Goal: Task Accomplishment & Management: Manage account settings

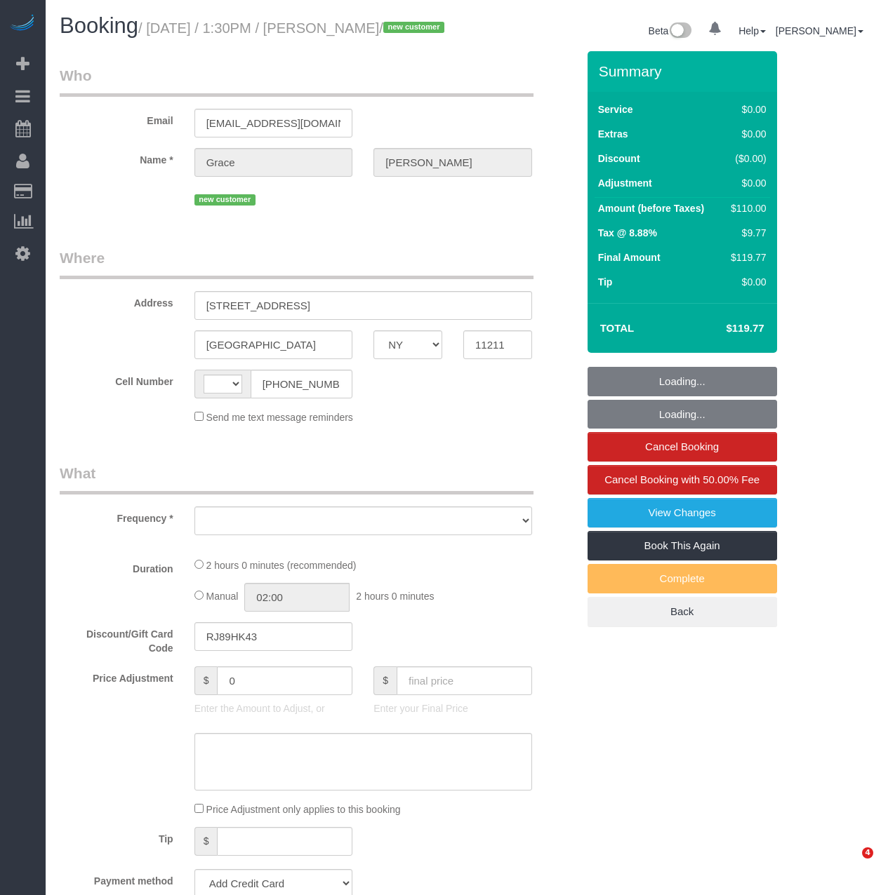
select select "NY"
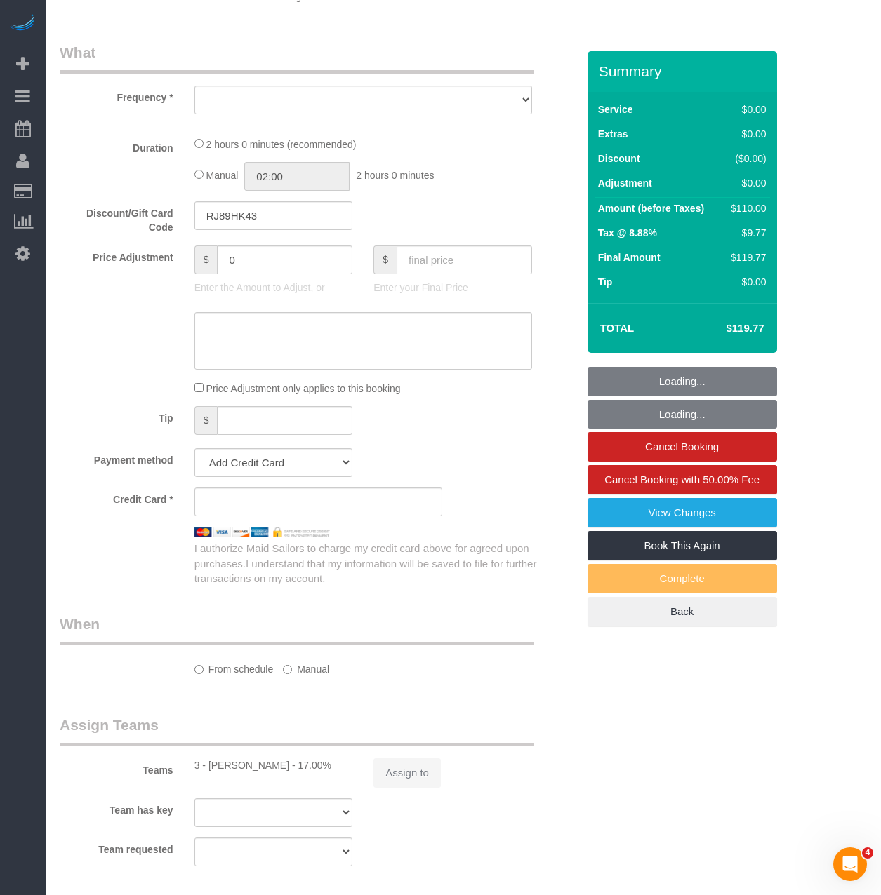
select select "string:[GEOGRAPHIC_DATA]"
select select "object:768"
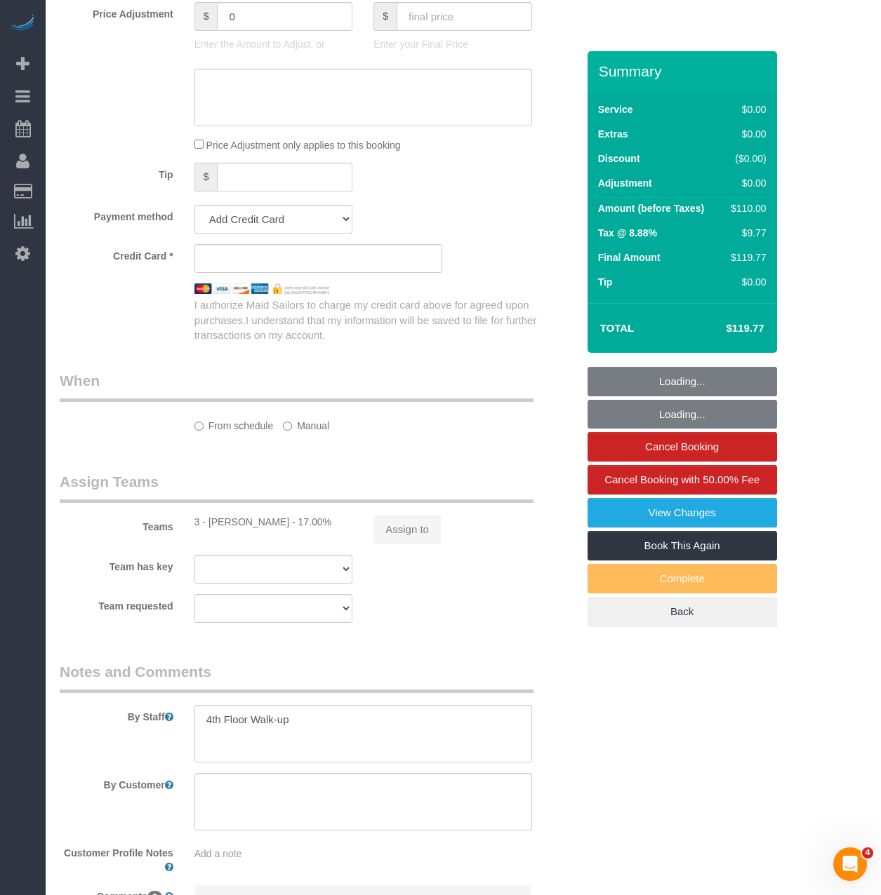
select select "string:stripe-pm_1S6Coa4VGloSiKo7HcFPUnNZ"
select select "1"
select select "number:89"
select select "number:90"
select select "number:13"
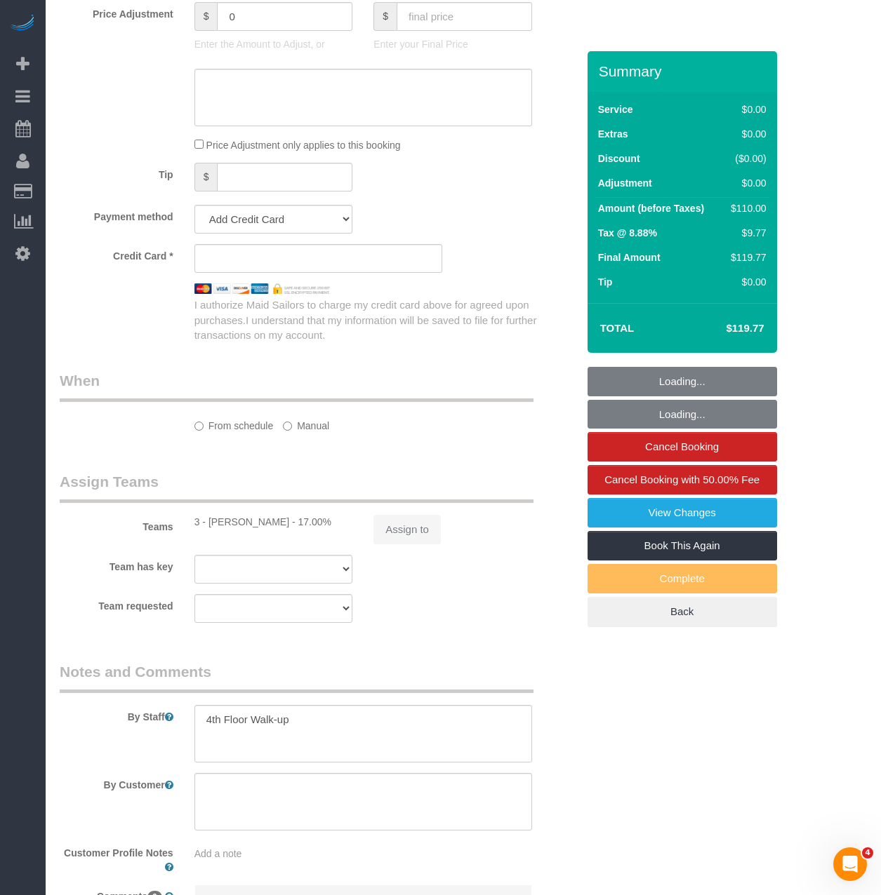
select select "number:5"
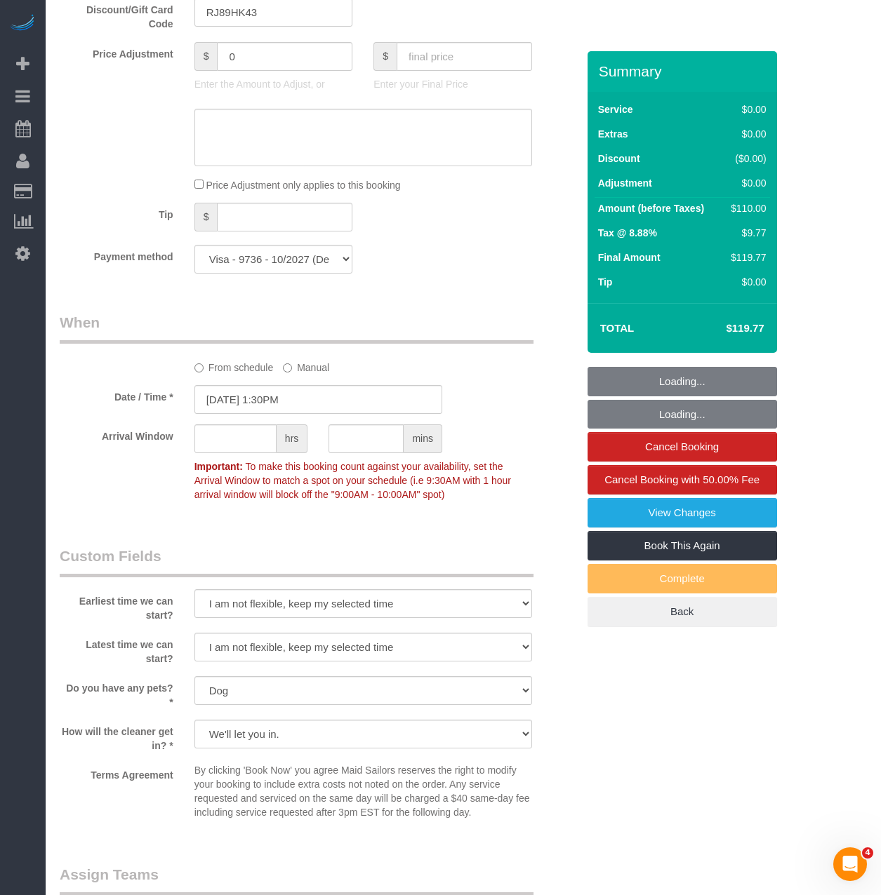
scroll to position [1120, 0]
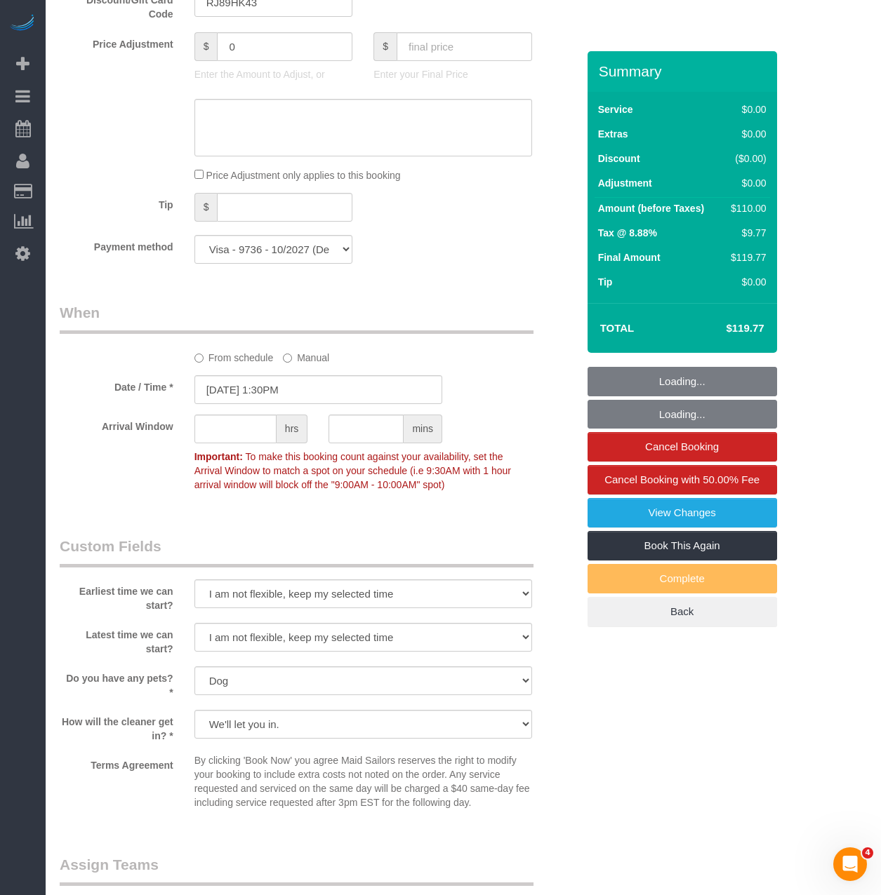
select select "object:1419"
select select "1"
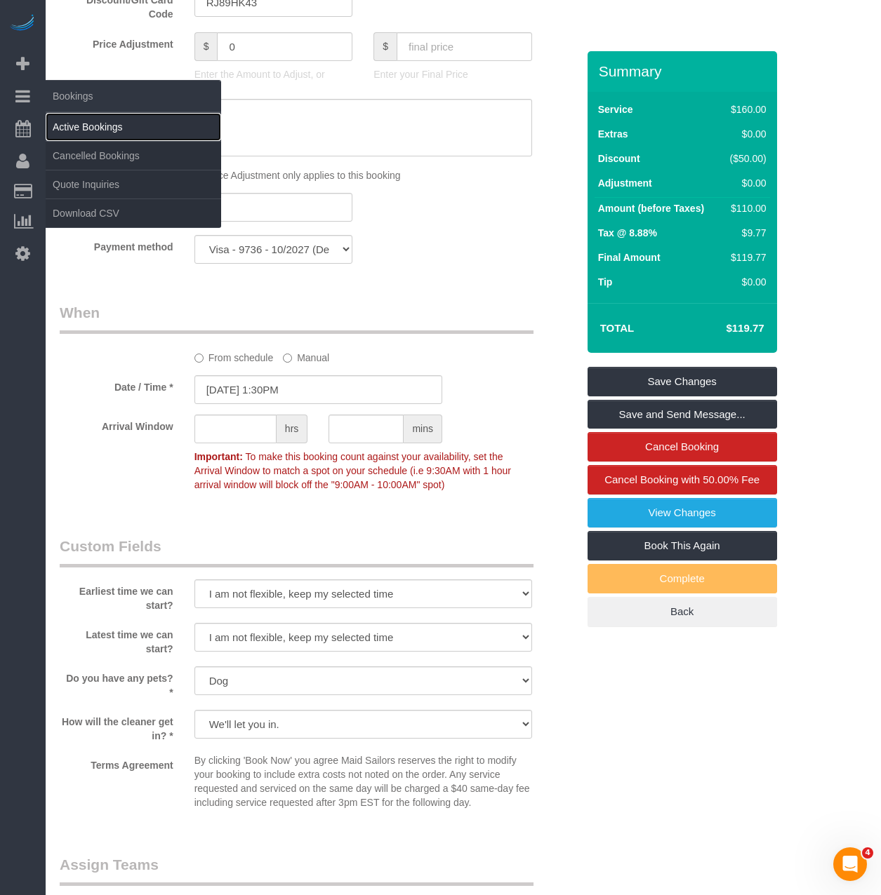
click at [53, 124] on link "Active Bookings" at bounding box center [133, 127] width 175 height 28
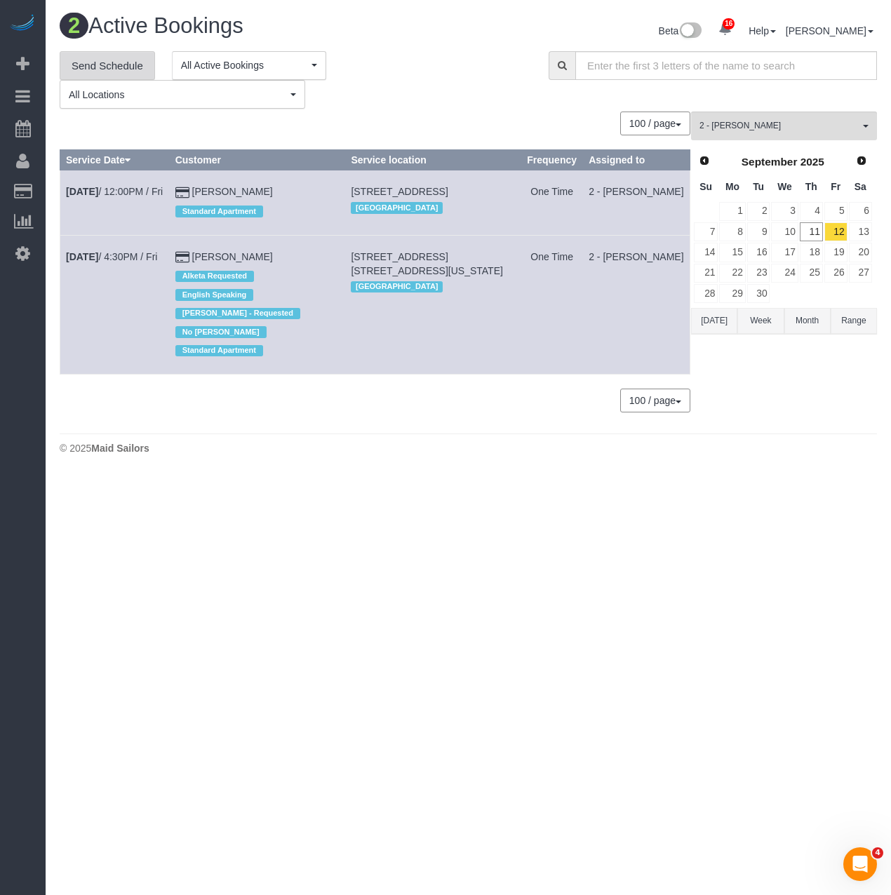
click at [91, 67] on link "Send Schedule" at bounding box center [107, 65] width 95 height 29
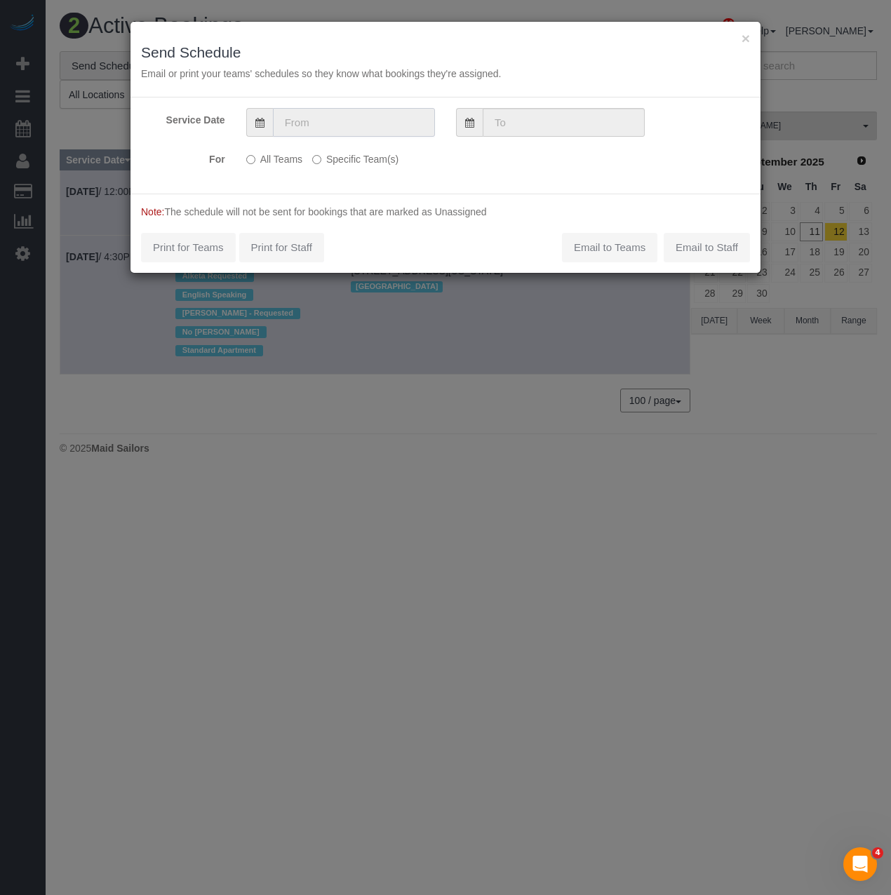
click at [302, 125] on input "text" at bounding box center [354, 122] width 162 height 29
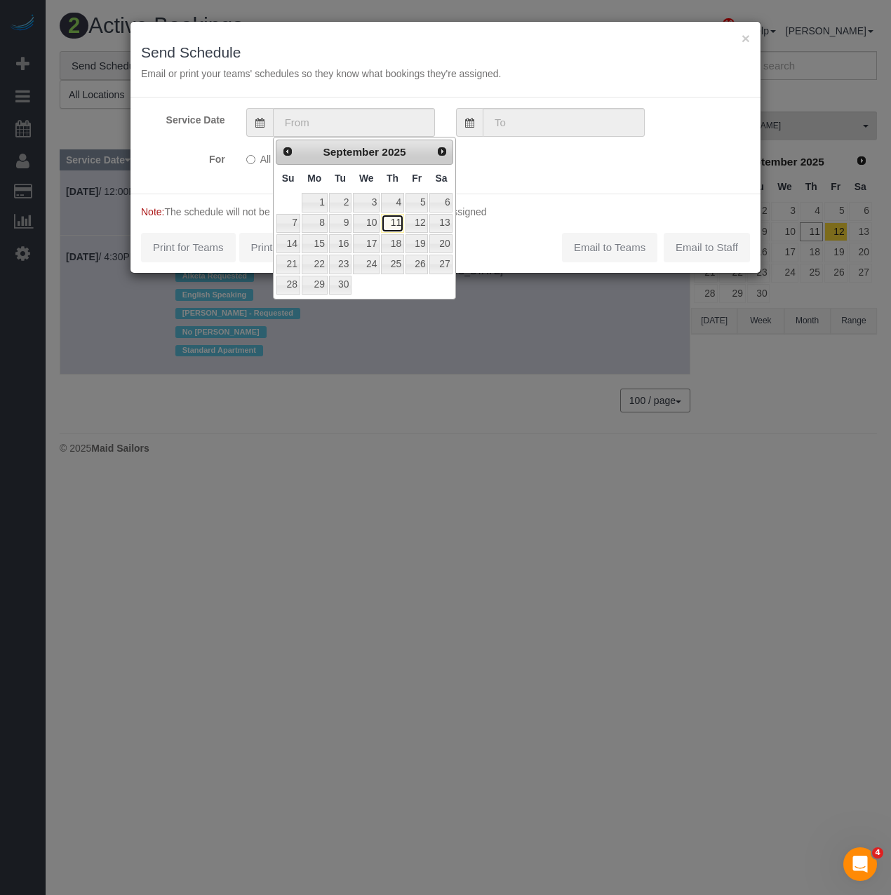
click at [396, 227] on link "11" at bounding box center [392, 223] width 23 height 19
type input "[DATE]"
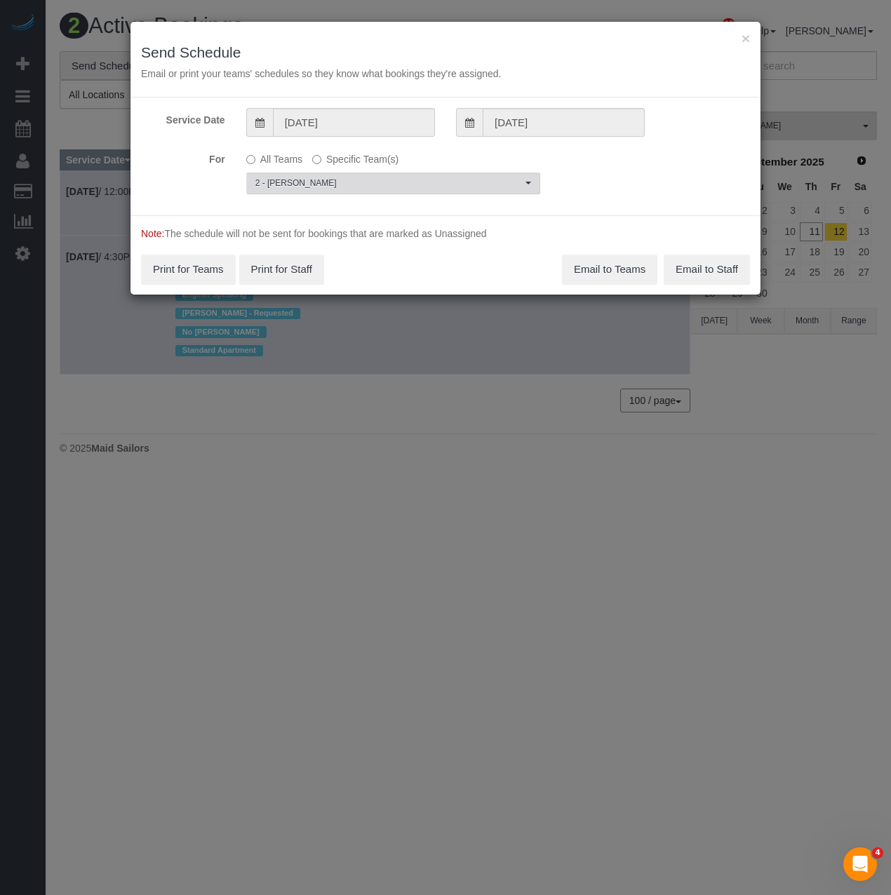
click at [328, 182] on span "2 - [PERSON_NAME]" at bounding box center [388, 184] width 267 height 12
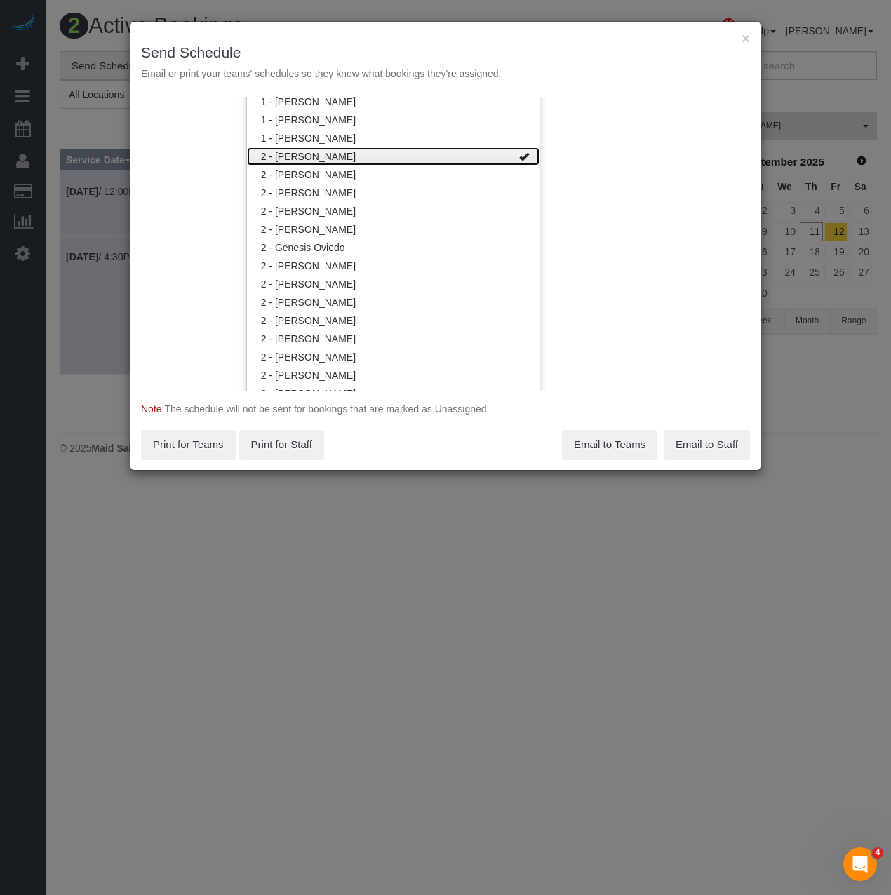
click at [323, 159] on link "2 - [PERSON_NAME]" at bounding box center [393, 156] width 293 height 18
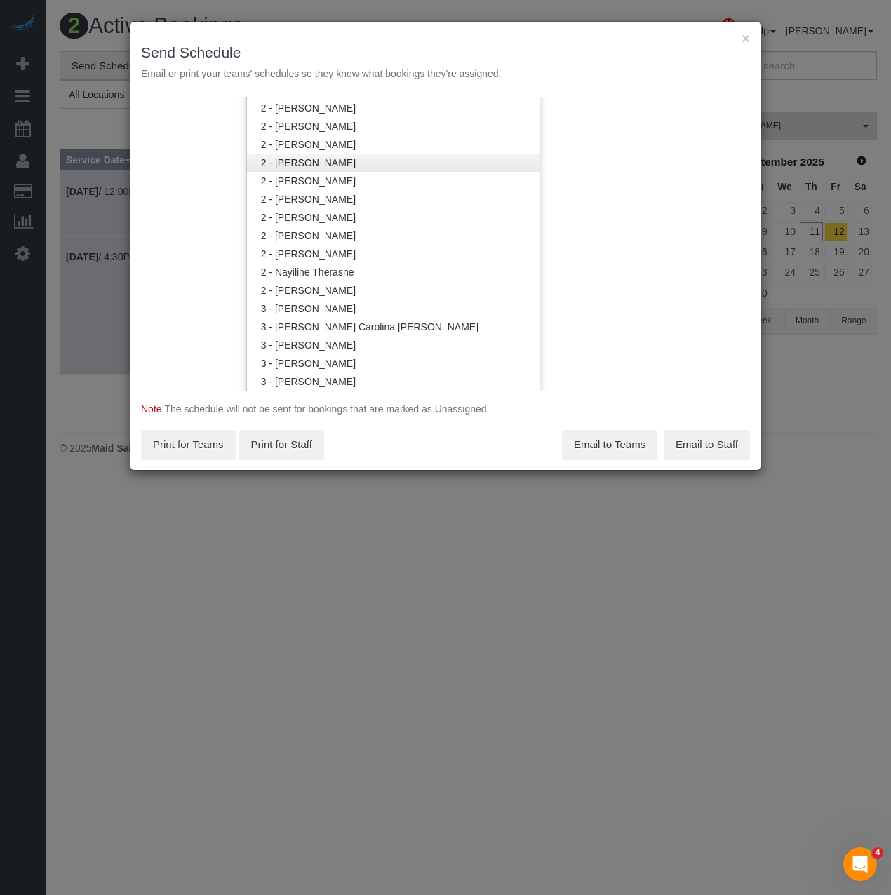
scroll to position [1029, 0]
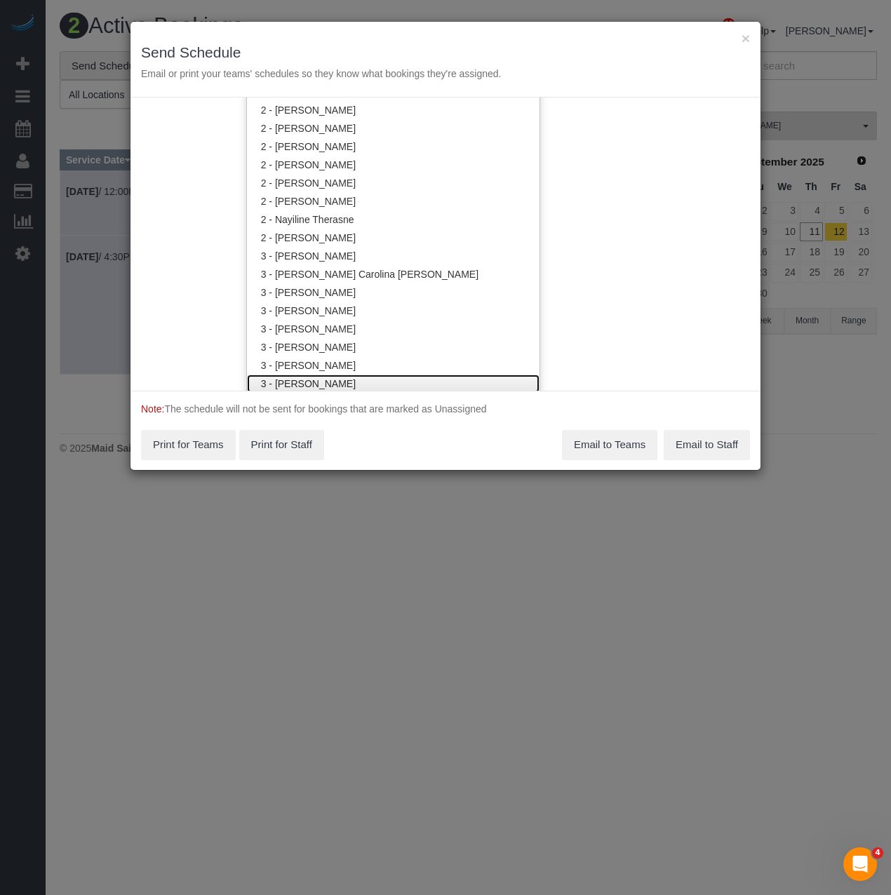
click at [322, 386] on link "3 - [PERSON_NAME]" at bounding box center [393, 384] width 293 height 18
click at [351, 432] on div "Note: The schedule will not be sent for bookings that are marked as Unassigned …" at bounding box center [446, 430] width 630 height 79
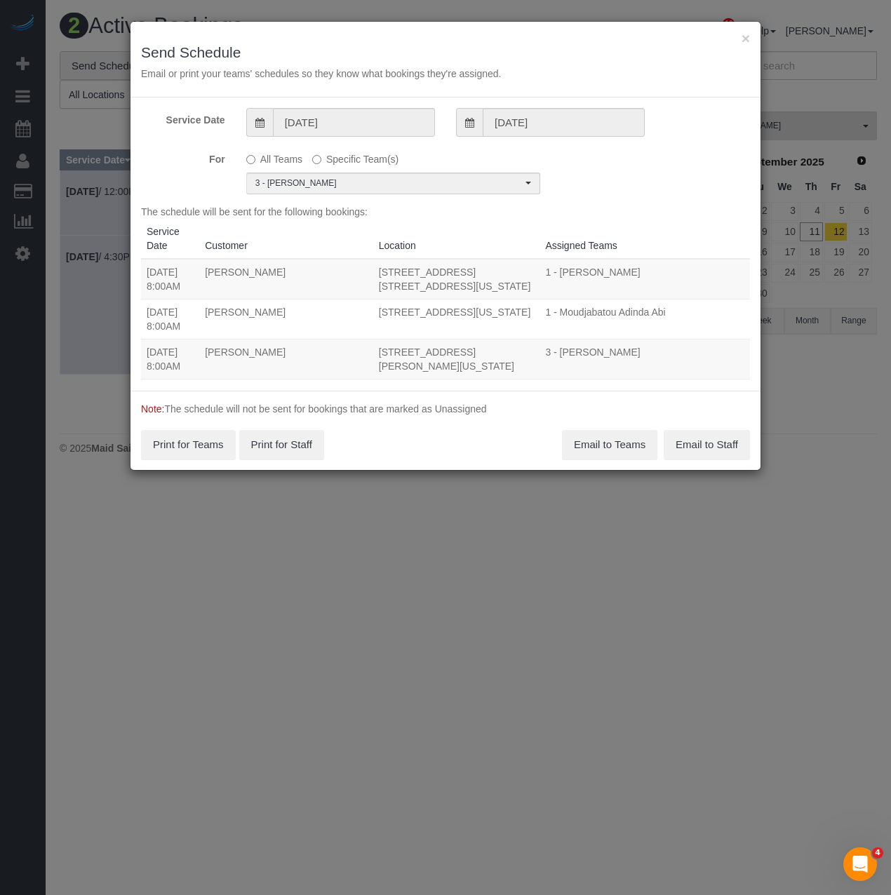
scroll to position [0, 0]
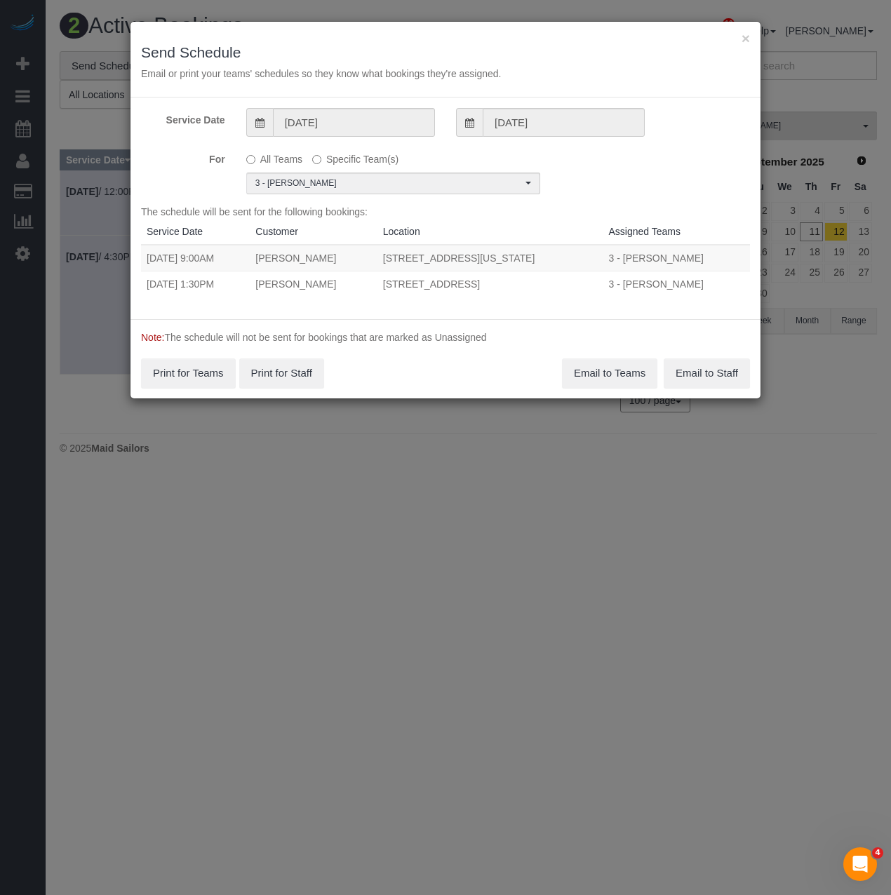
drag, startPoint x: 148, startPoint y: 280, endPoint x: 597, endPoint y: 288, distance: 449.2
click at [597, 288] on tr "[DATE] 1:30PM [PERSON_NAME] [STREET_ADDRESS] 3 - [PERSON_NAME] Unassigned" at bounding box center [445, 284] width 609 height 26
copy tr "[DATE] 1:30PM [PERSON_NAME] [STREET_ADDRESS]"
click at [629, 382] on button "Email to Teams" at bounding box center [609, 373] width 95 height 29
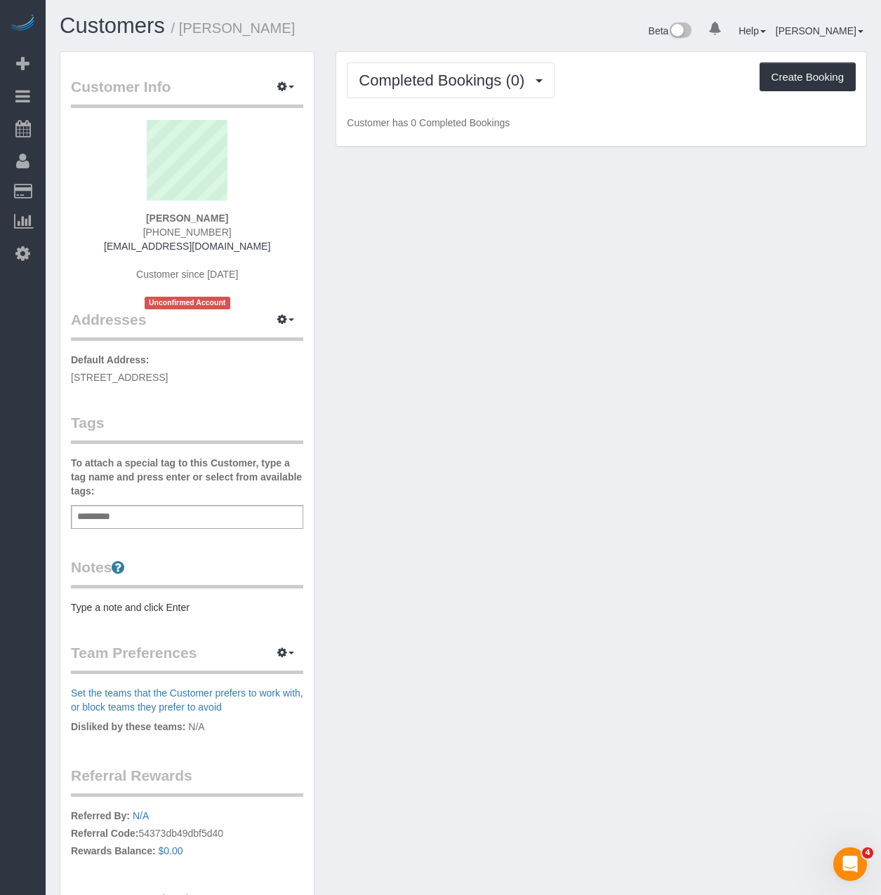
click at [101, 522] on input "text" at bounding box center [98, 517] width 48 height 18
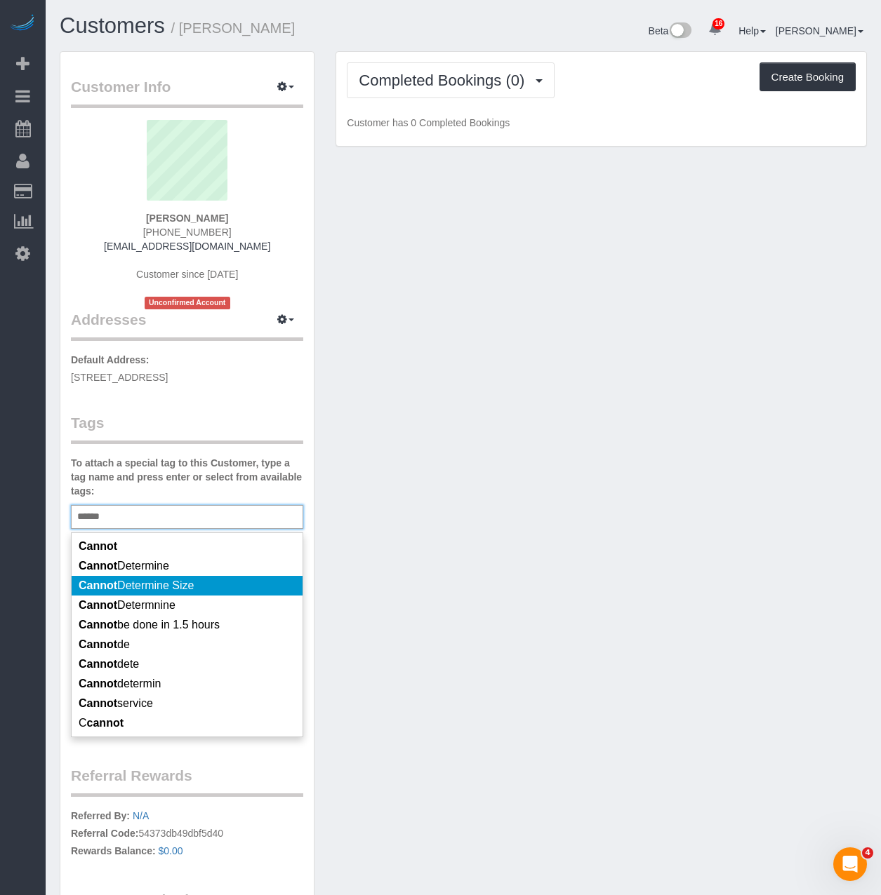
type input "******"
click at [101, 585] on em "Cannot" at bounding box center [98, 586] width 39 height 12
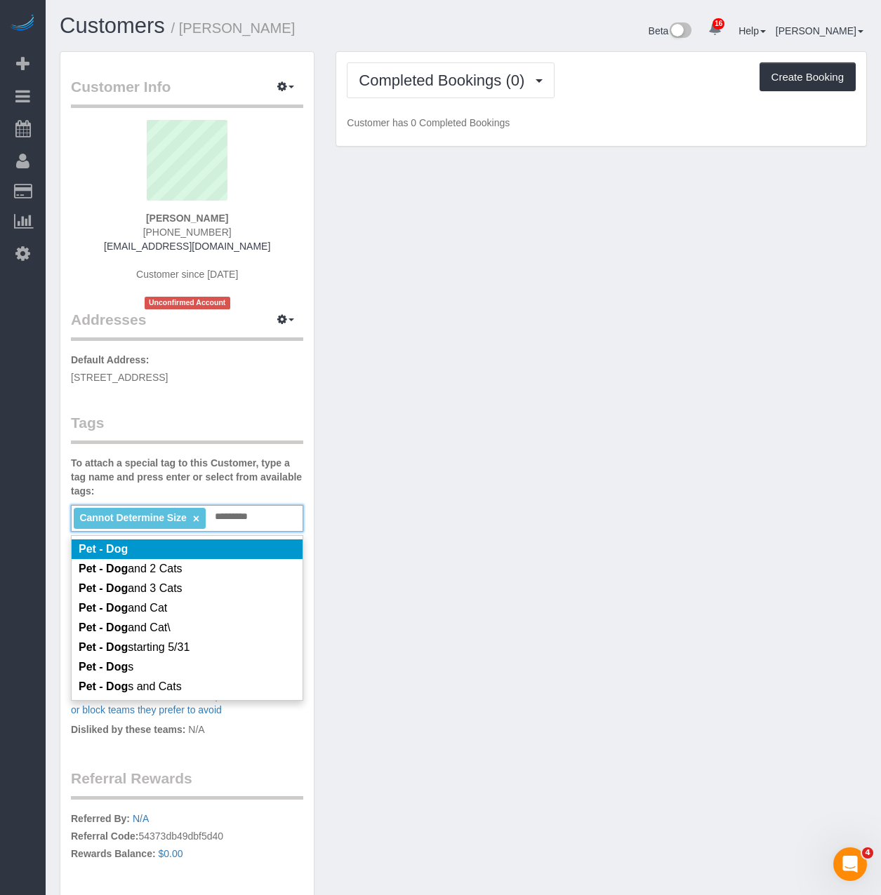
type input "*********"
click at [110, 554] on em "Pet - Dog" at bounding box center [103, 549] width 49 height 12
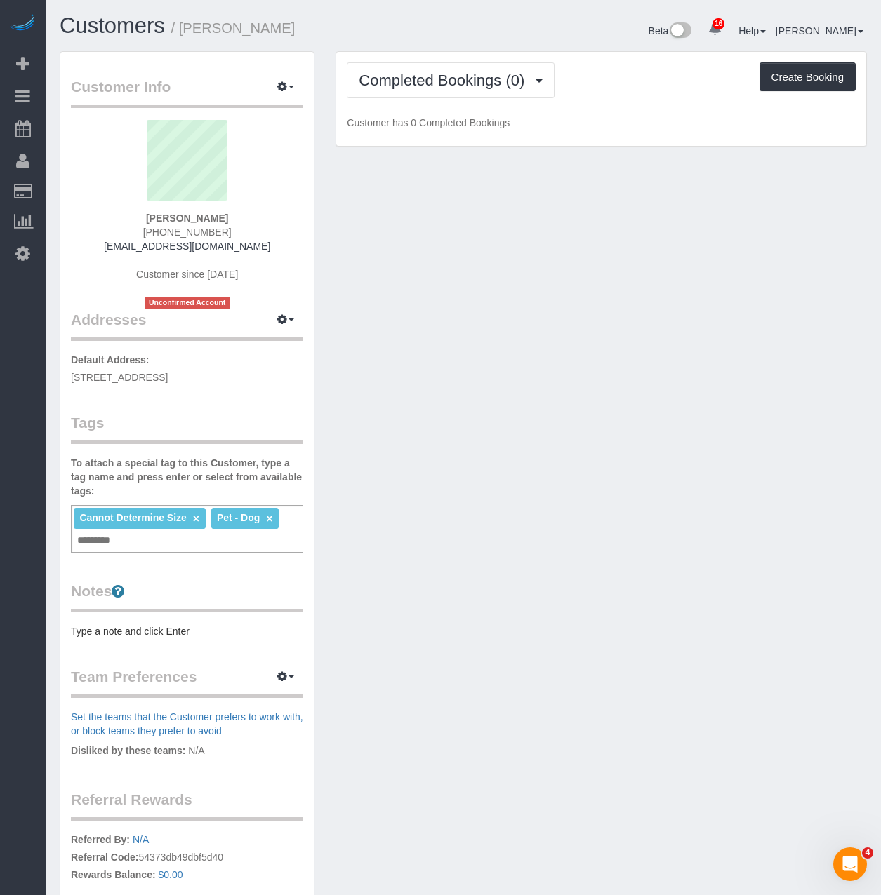
click at [98, 632] on pre "Type a note and click Enter" at bounding box center [187, 632] width 232 height 14
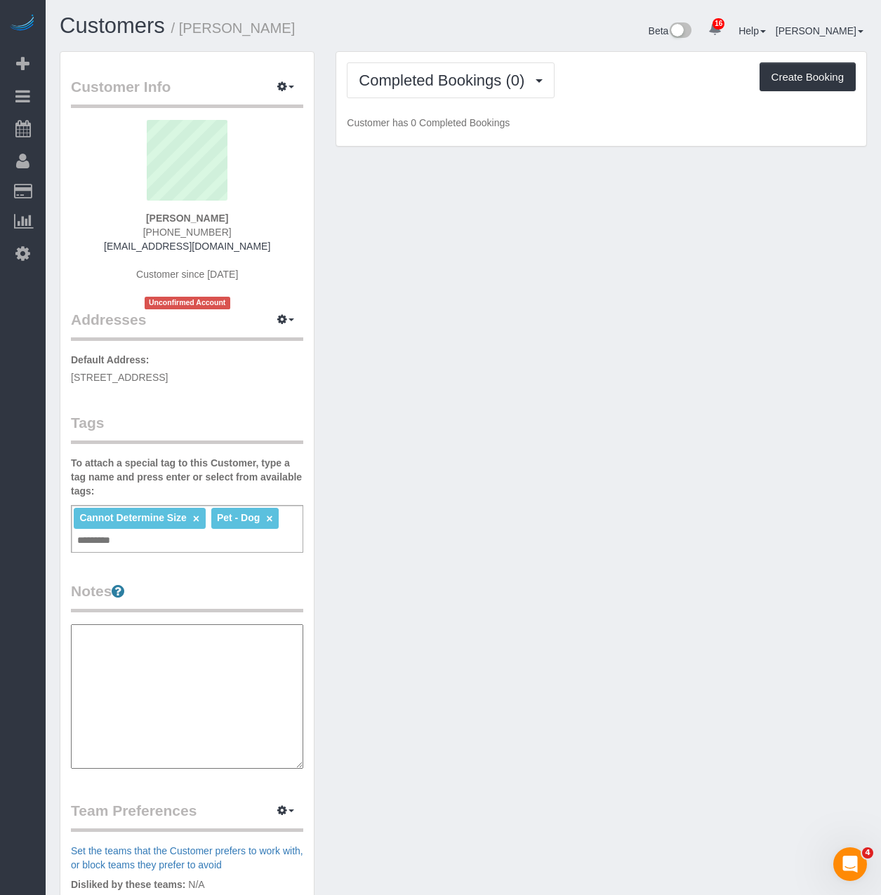
click at [196, 545] on div "Cannot Determine Size × Pet - Dog × Add a tag" at bounding box center [187, 529] width 232 height 48
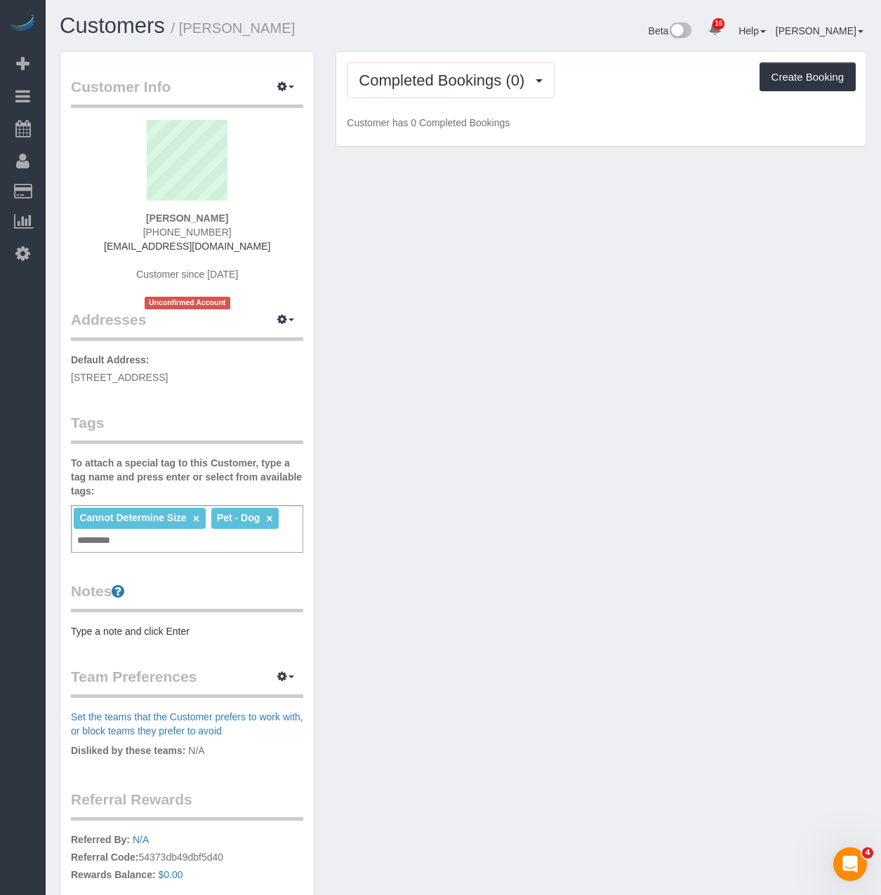
click at [417, 575] on div "Customer Info Edit Contact Info Send Message Email Preferences Special Sales Ta…" at bounding box center [463, 540] width 828 height 978
click at [124, 634] on pre "Type a note and click Enter" at bounding box center [187, 632] width 232 height 14
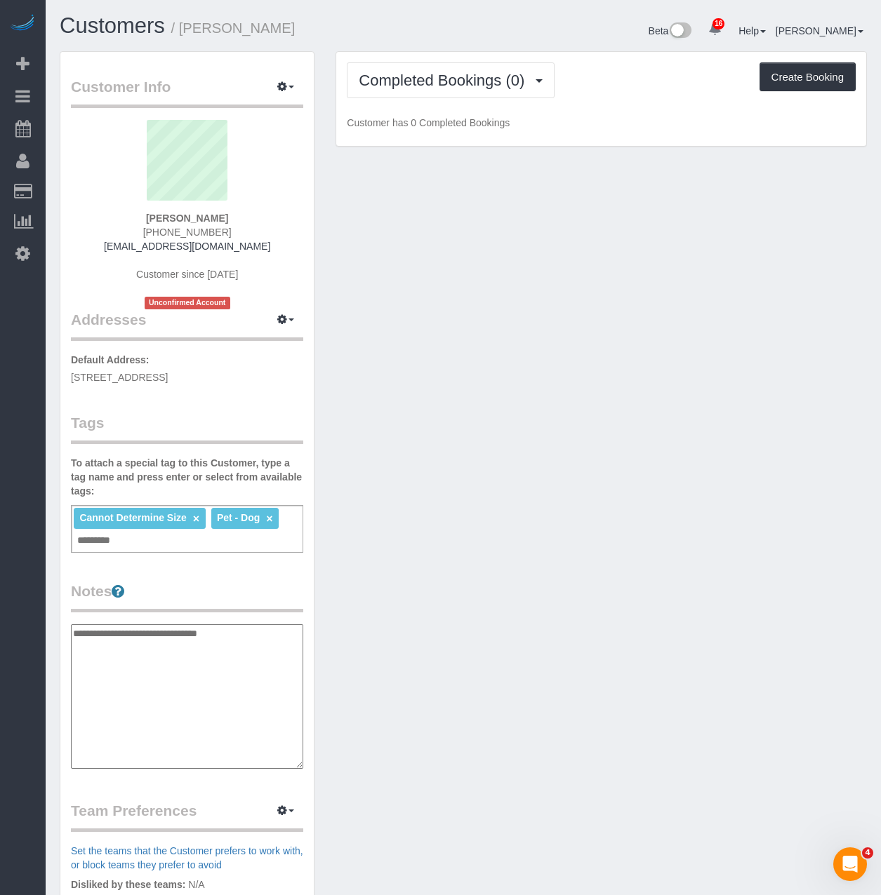
type textarea "**********"
click at [709, 438] on div "Customer Info Edit Contact Info Send Message Email Preferences Special Sales Ta…" at bounding box center [463, 607] width 828 height 1112
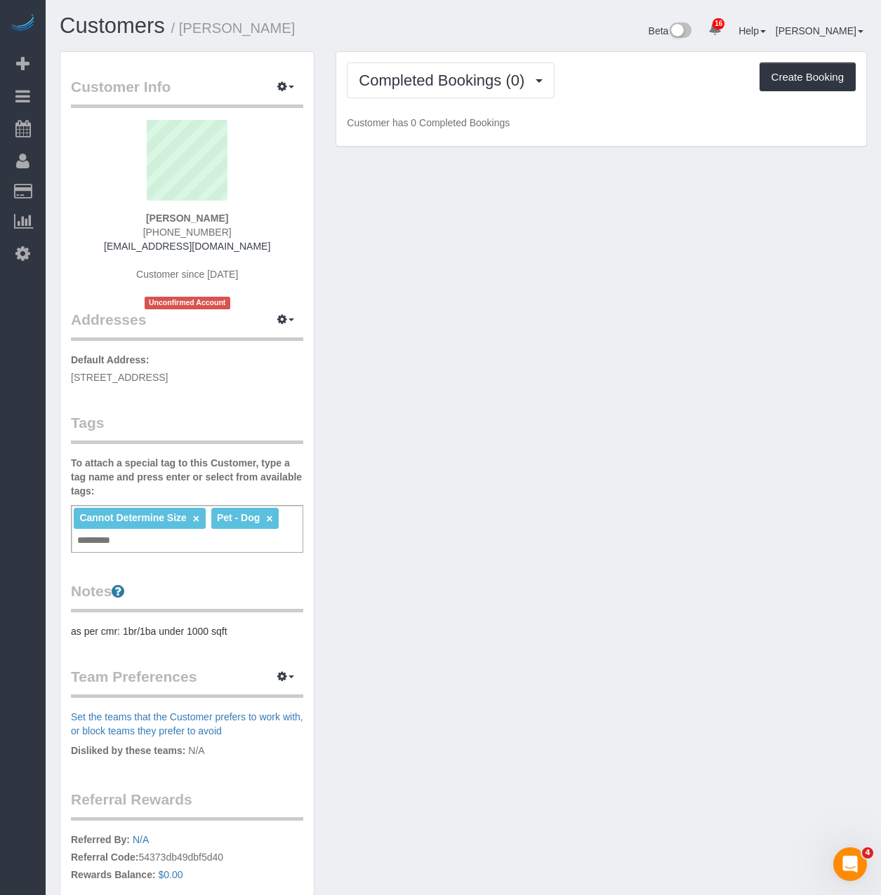
click at [83, 535] on input "text" at bounding box center [98, 541] width 48 height 18
type input "**********"
drag, startPoint x: 469, startPoint y: 523, endPoint x: 444, endPoint y: 519, distance: 24.8
click at [469, 522] on div "Customer Info Edit Contact Info Send Message Email Preferences Special Sales Ta…" at bounding box center [463, 540] width 828 height 978
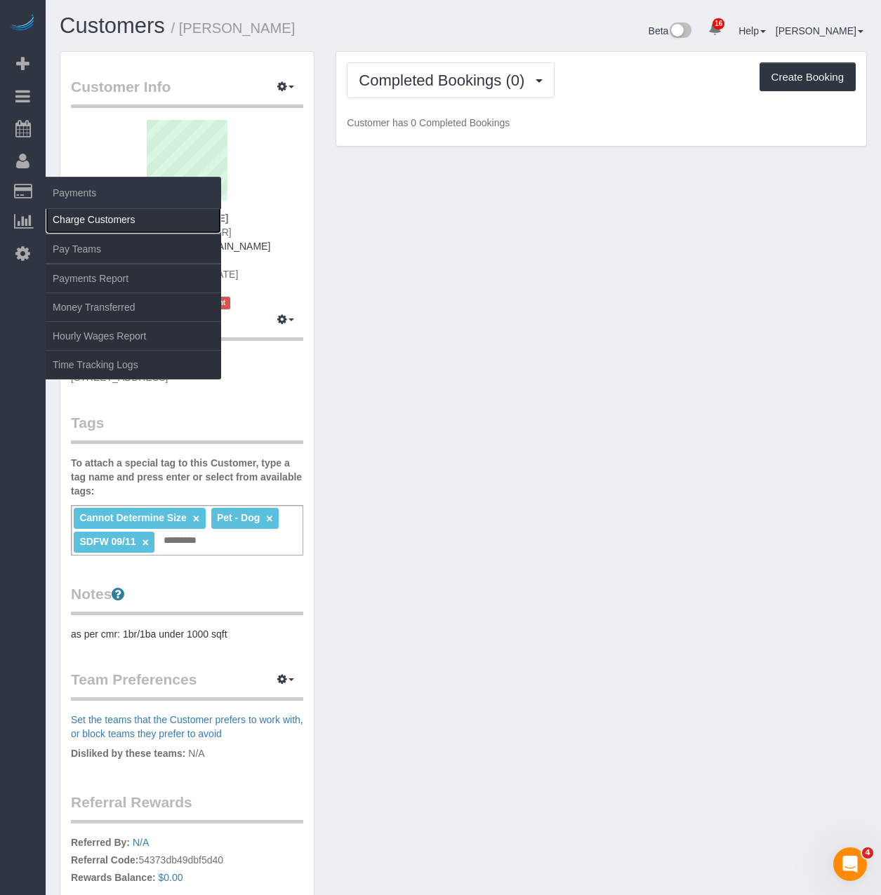
click at [60, 220] on link "Charge Customers" at bounding box center [133, 220] width 175 height 28
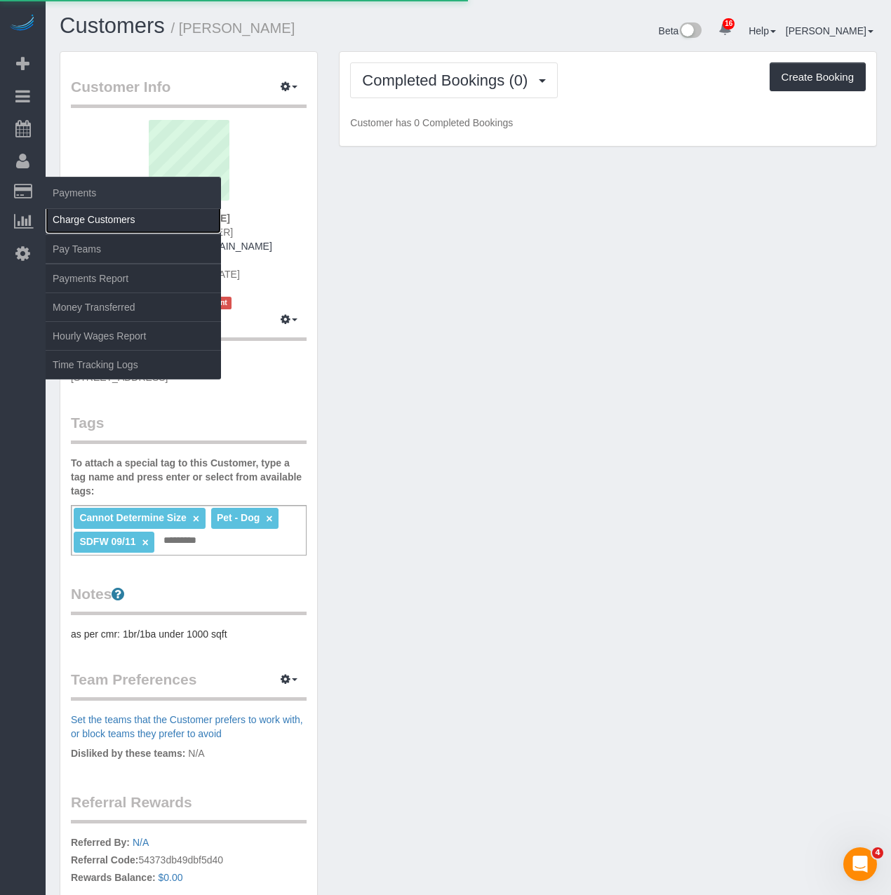
select select
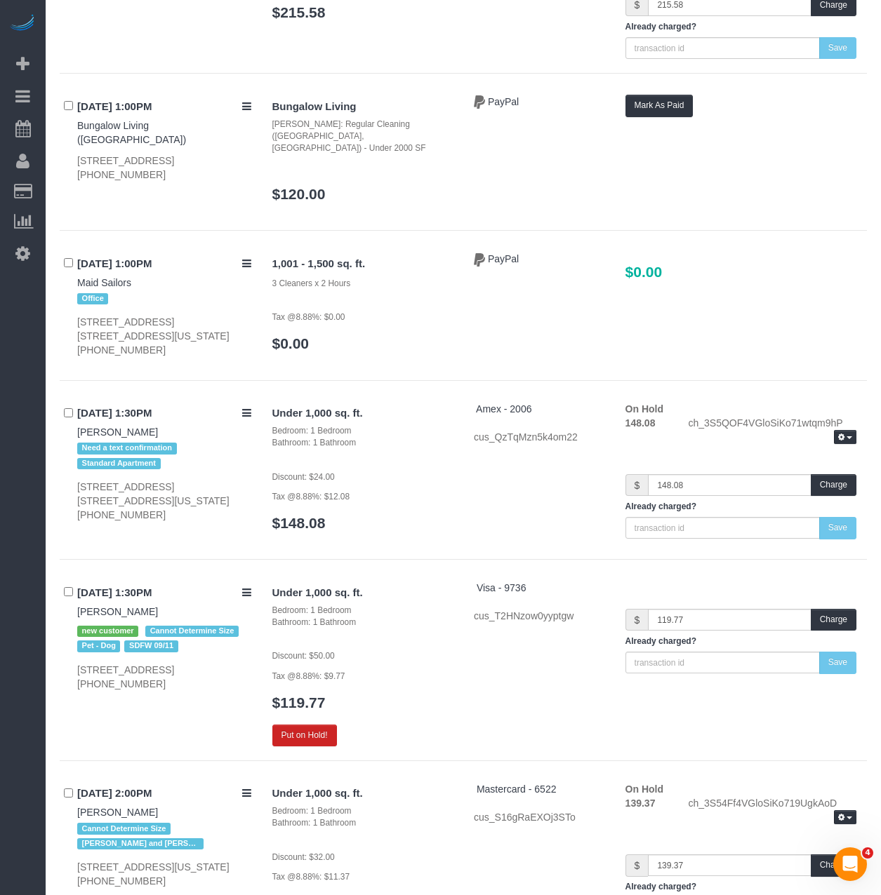
scroll to position [8210, 0]
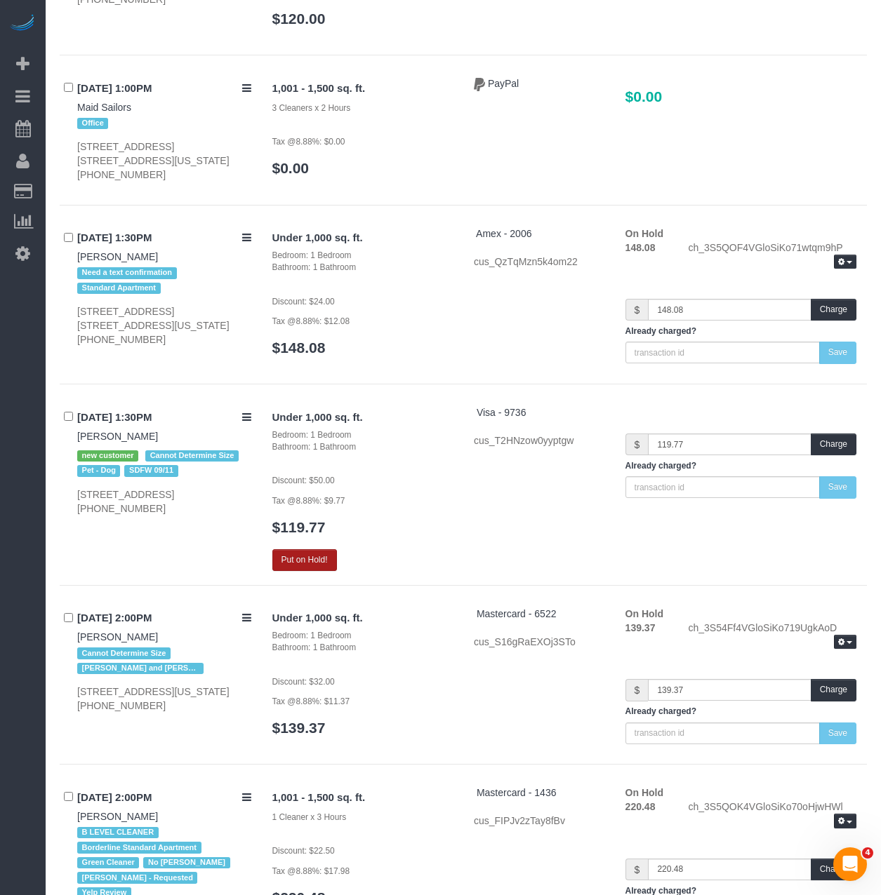
click at [321, 549] on button "Put on Hold!" at bounding box center [304, 560] width 65 height 22
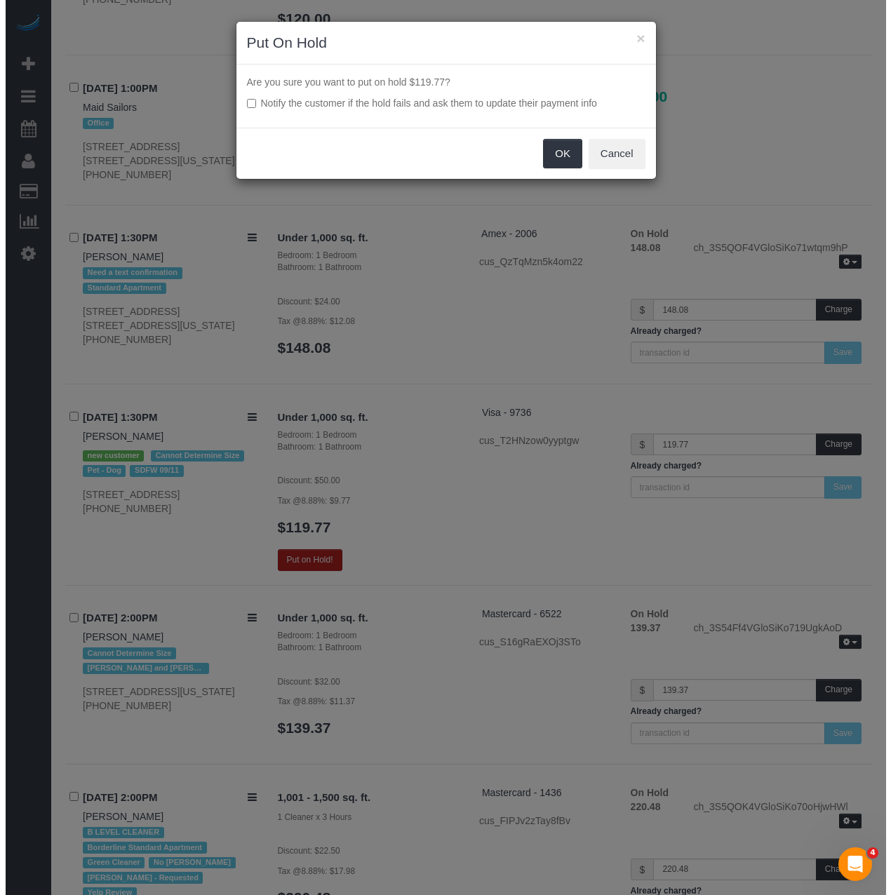
scroll to position [8180, 0]
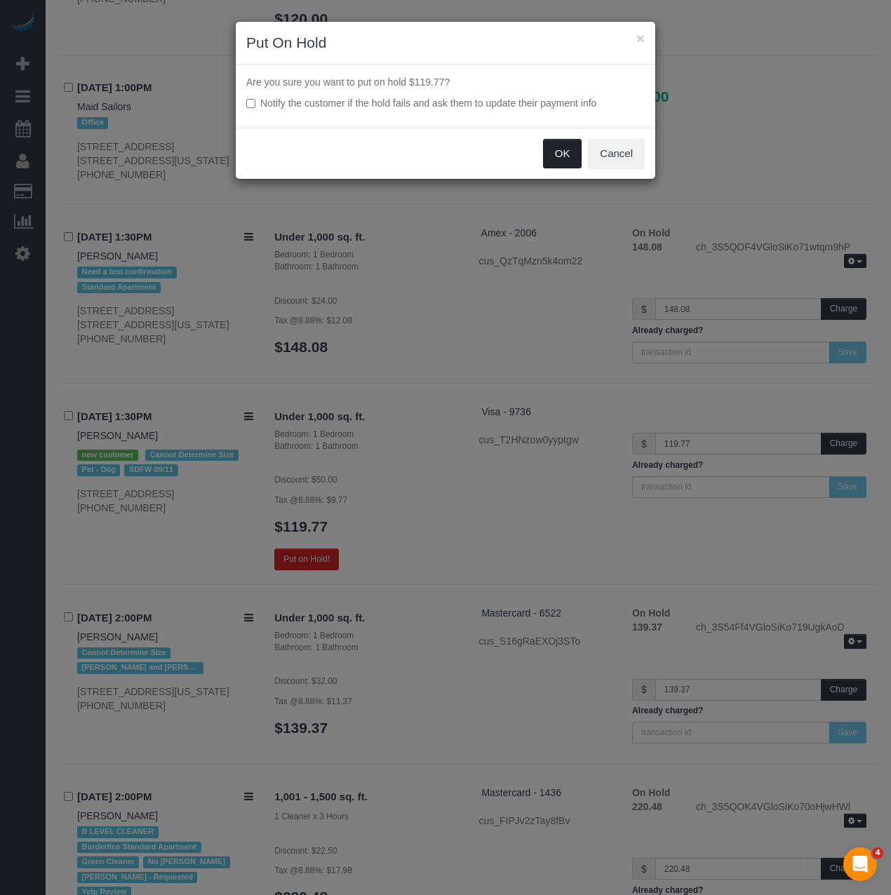
click at [559, 141] on button "OK" at bounding box center [562, 153] width 39 height 29
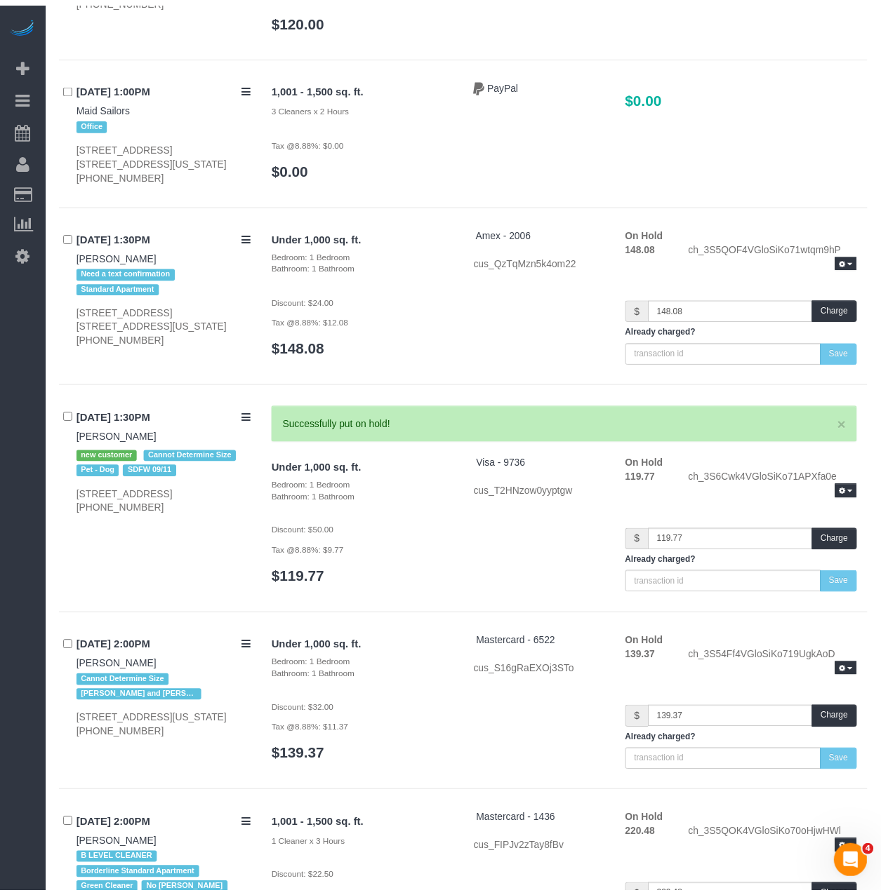
scroll to position [8210, 0]
